Goal: Information Seeking & Learning: Learn about a topic

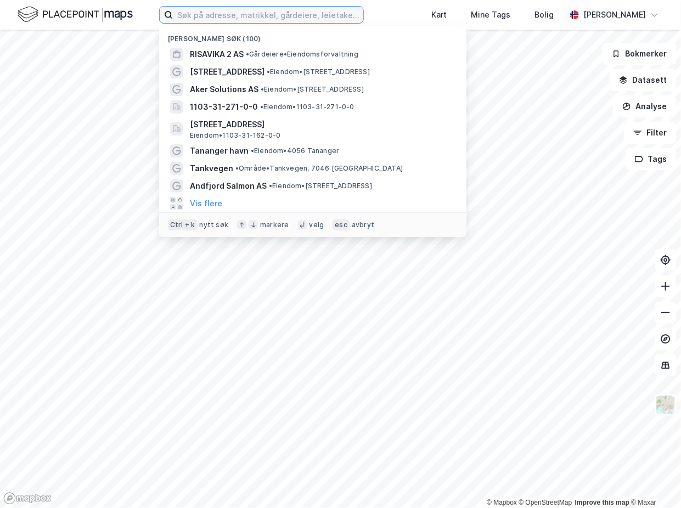
click at [198, 21] on input at bounding box center [268, 15] width 190 height 16
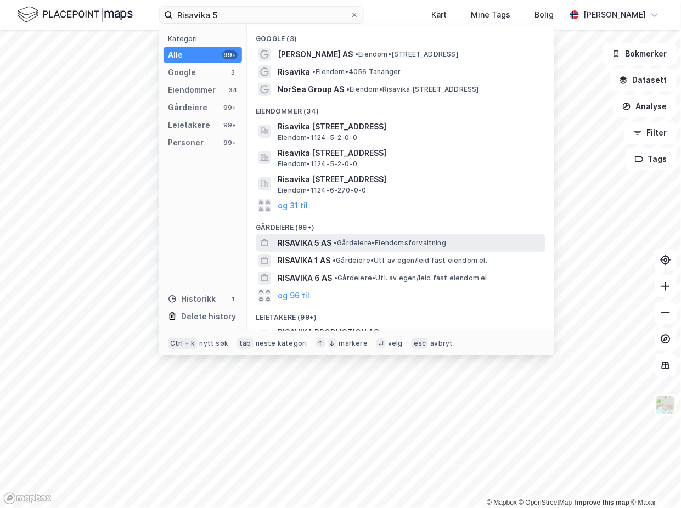
click at [337, 240] on span "•" at bounding box center [335, 243] width 3 height 8
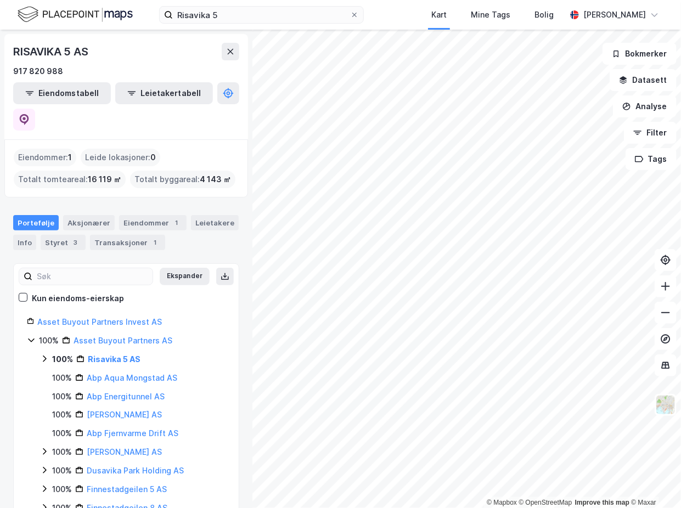
click at [136, 36] on div "RISAVIKA 5 AS 917 820 988 Eiendomstabell Leietakertabell" at bounding box center [126, 86] width 244 height 105
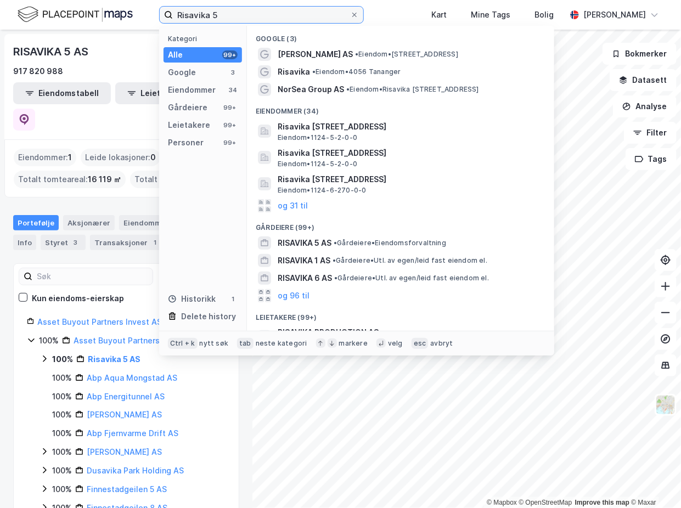
drag, startPoint x: 262, startPoint y: 12, endPoint x: 104, endPoint y: 6, distance: 157.6
click at [106, 6] on div "Risavika 5 Kategori Alle 99+ Google 3 Eiendommer 34 Gårdeiere 99+ Leietakere 99…" at bounding box center [340, 15] width 681 height 30
paste input "[PERSON_NAME][STREET_ADDRESS]"
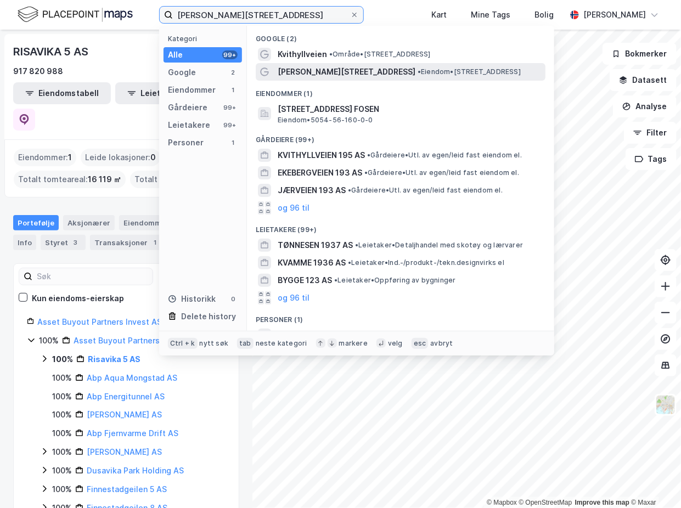
type input "[PERSON_NAME][STREET_ADDRESS]"
click at [326, 66] on span "[PERSON_NAME][STREET_ADDRESS]" at bounding box center [347, 71] width 138 height 13
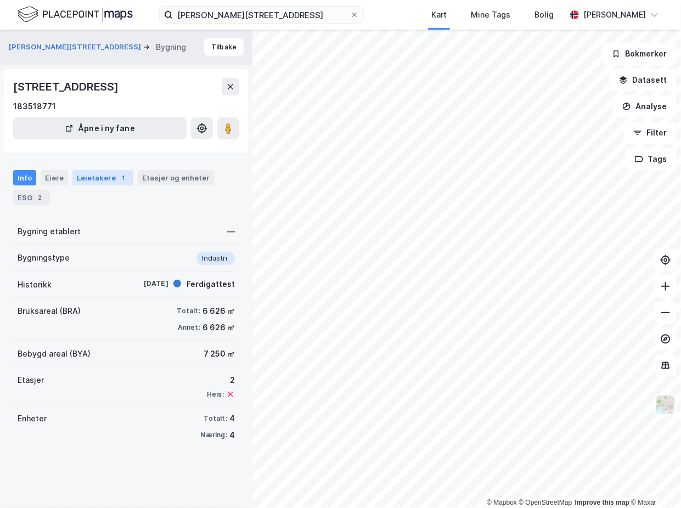
click at [78, 176] on div "Leietakere 1" at bounding box center [102, 177] width 61 height 15
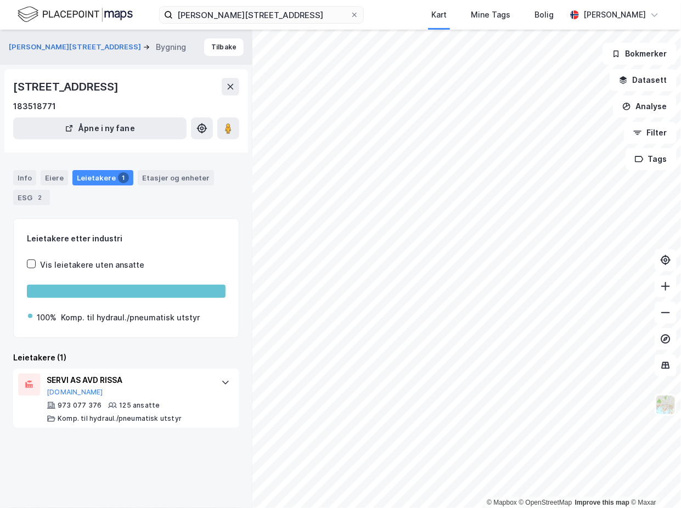
click at [458, 0] on html "[STREET_ADDRESS] Kart Mine Tags Bolig [PERSON_NAME] © Mapbox © OpenStreetMap Im…" at bounding box center [340, 254] width 681 height 508
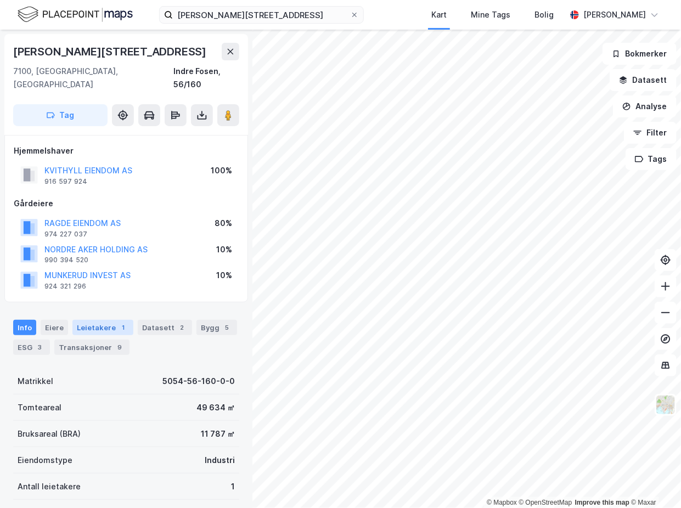
click at [95, 320] on div "Leietakere 1" at bounding box center [102, 327] width 61 height 15
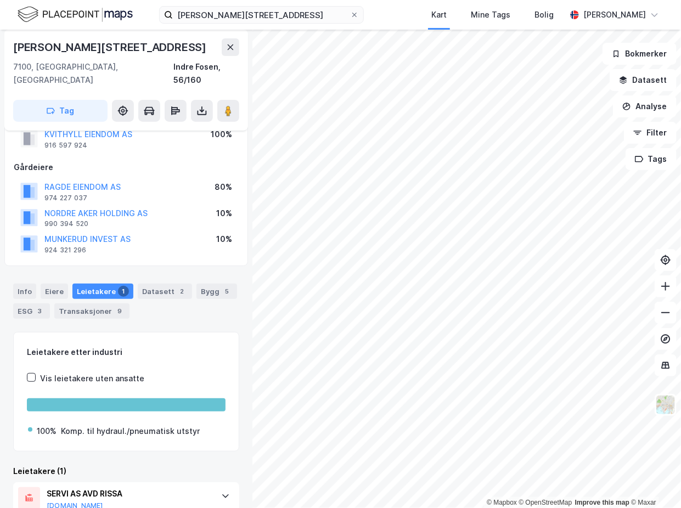
scroll to position [69, 0]
